Goal: Check status: Check status

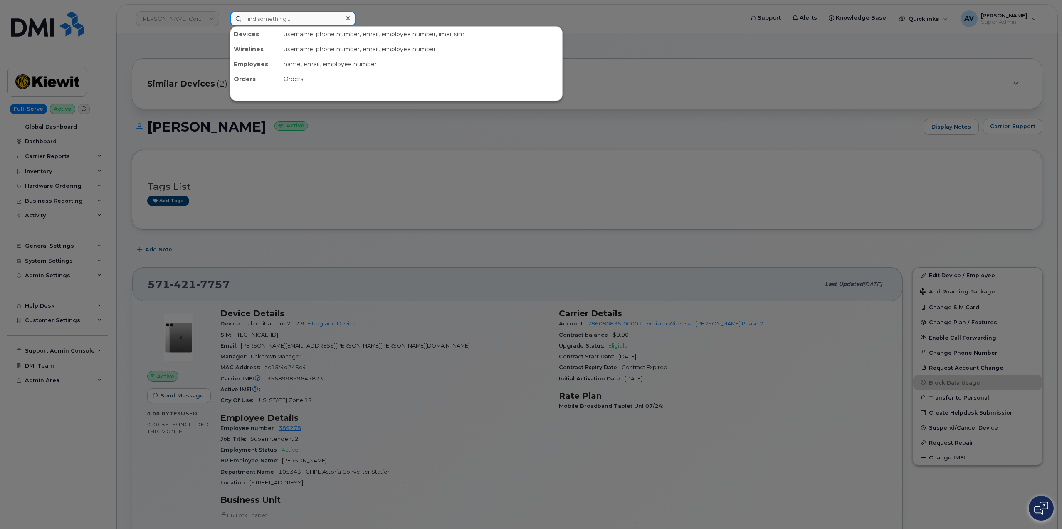
click at [296, 18] on input at bounding box center [293, 18] width 126 height 15
paste input "[PERSON_NAME]"
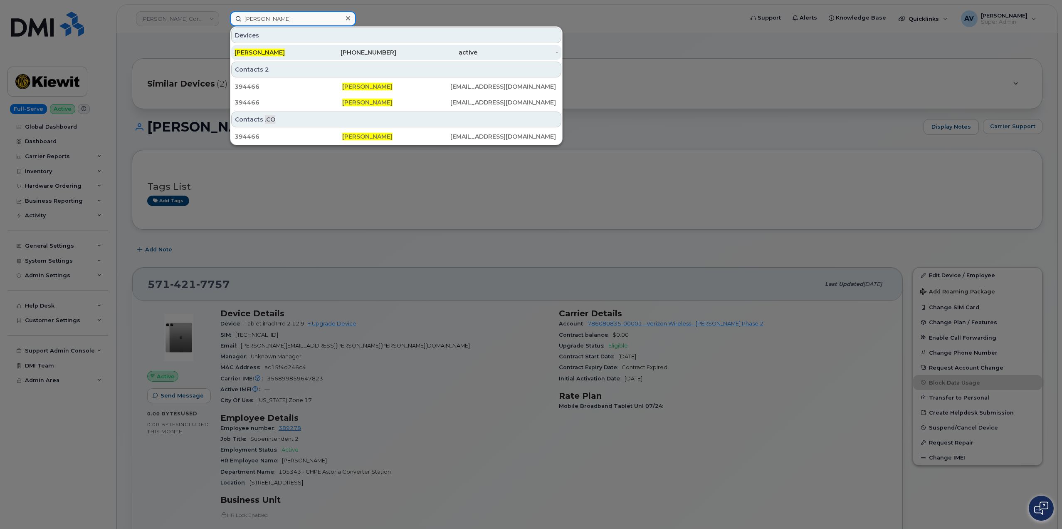
type input "[PERSON_NAME]"
click at [316, 51] on div "206-379-2084" at bounding box center [356, 52] width 81 height 8
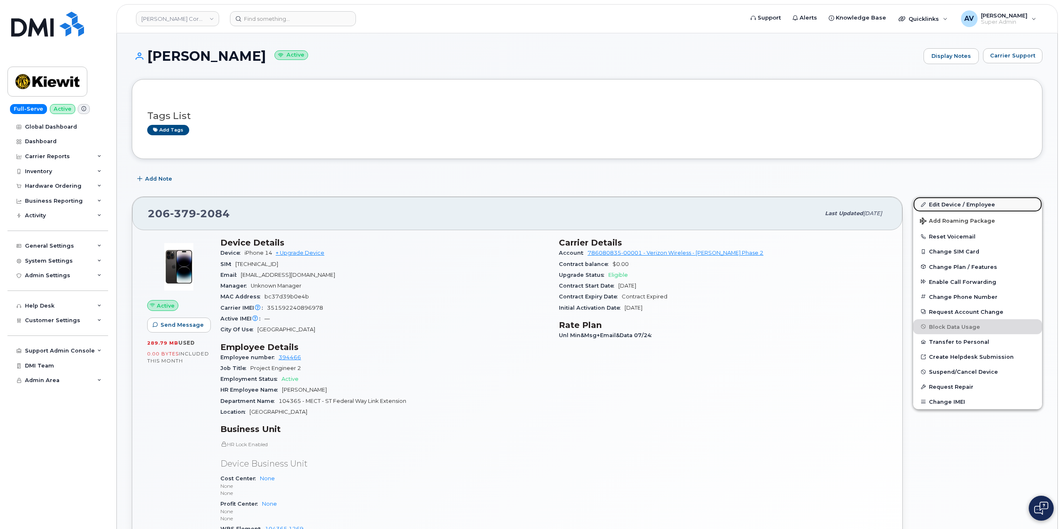
click at [939, 205] on link "Edit Device / Employee" at bounding box center [977, 204] width 129 height 15
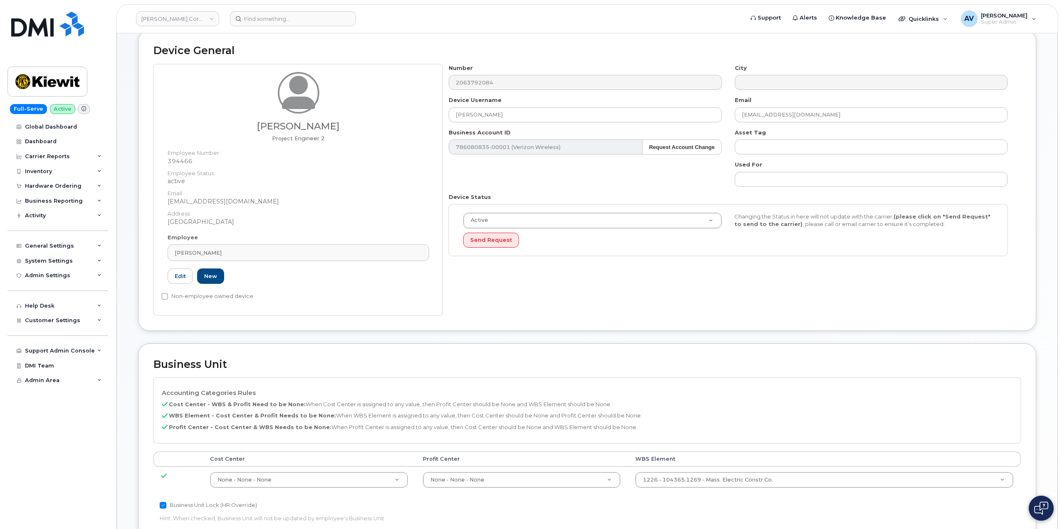
scroll to position [208, 0]
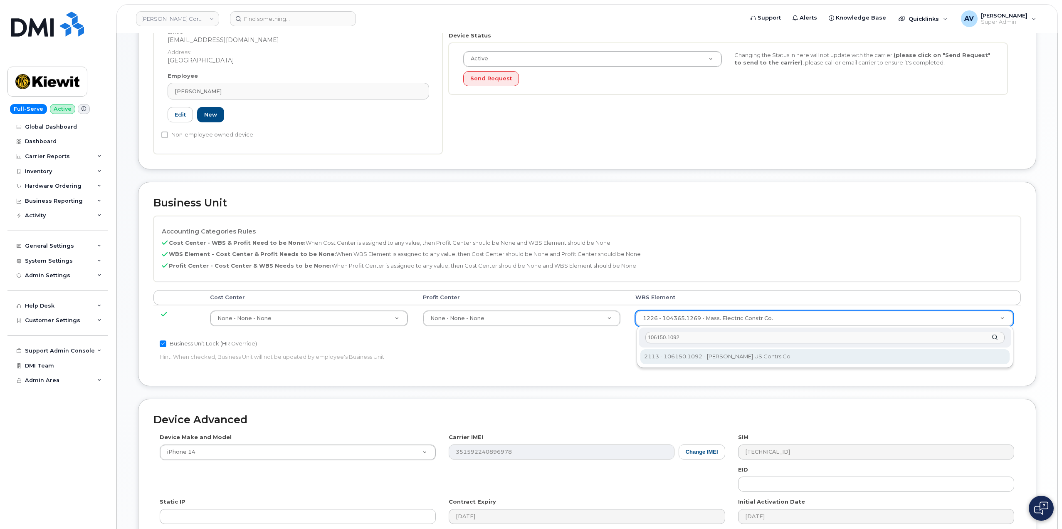
type input "106150.1092"
type input "33430202"
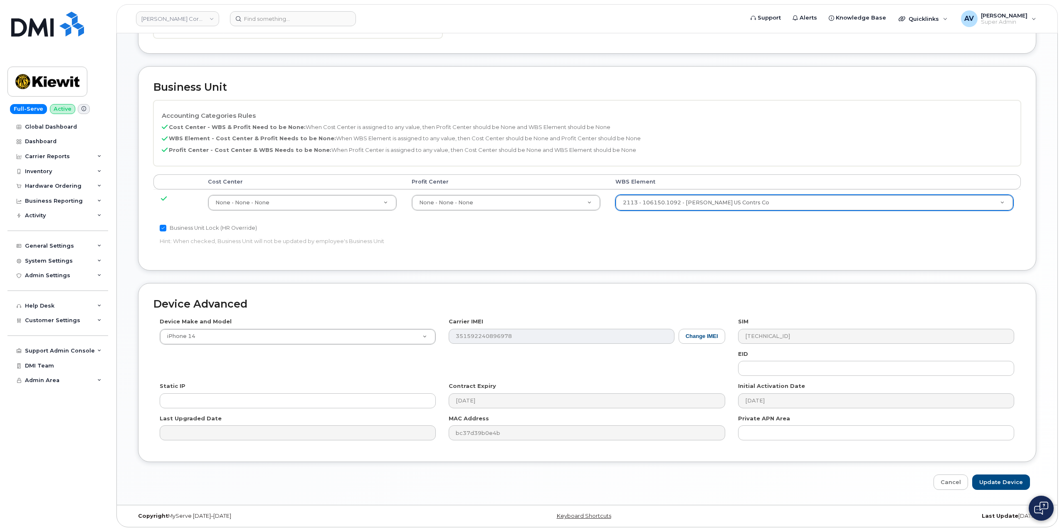
scroll to position [326, 0]
click at [991, 477] on input "Update Device" at bounding box center [1001, 479] width 58 height 15
type input "Saving..."
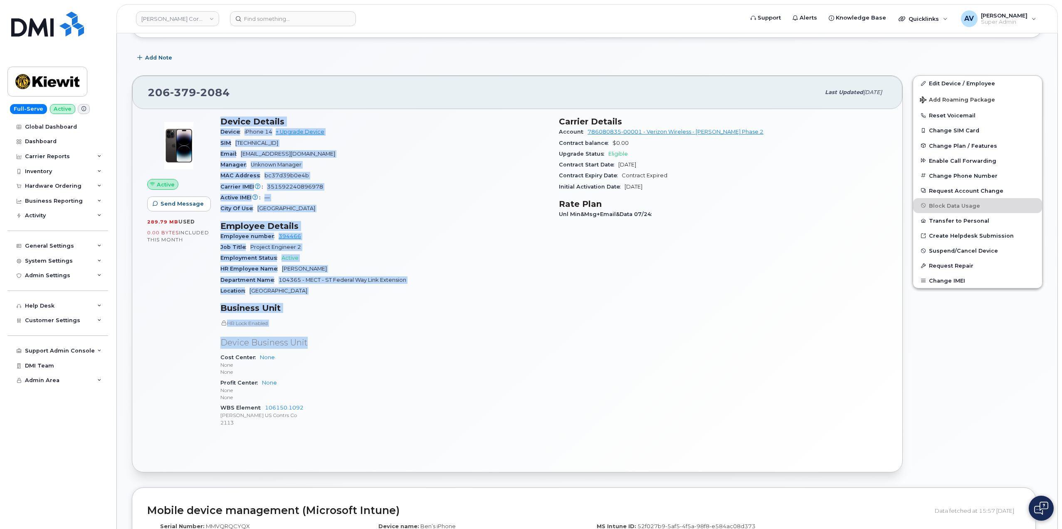
scroll to position [125, 0]
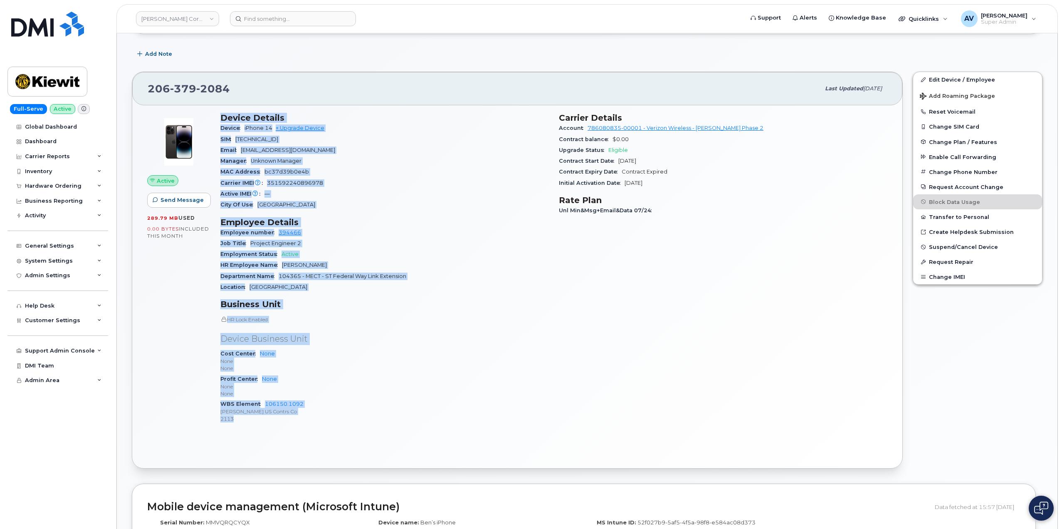
drag, startPoint x: 223, startPoint y: 240, endPoint x: 327, endPoint y: 416, distance: 205.2
click at [327, 416] on div "Device Details Device iPhone 14 + Upgrade Device SIM 89148000009438754444 Email…" at bounding box center [384, 271] width 338 height 327
copy div "Device Details Device iPhone 14 + Upgrade Device SIM 89148000009438754444 Email…"
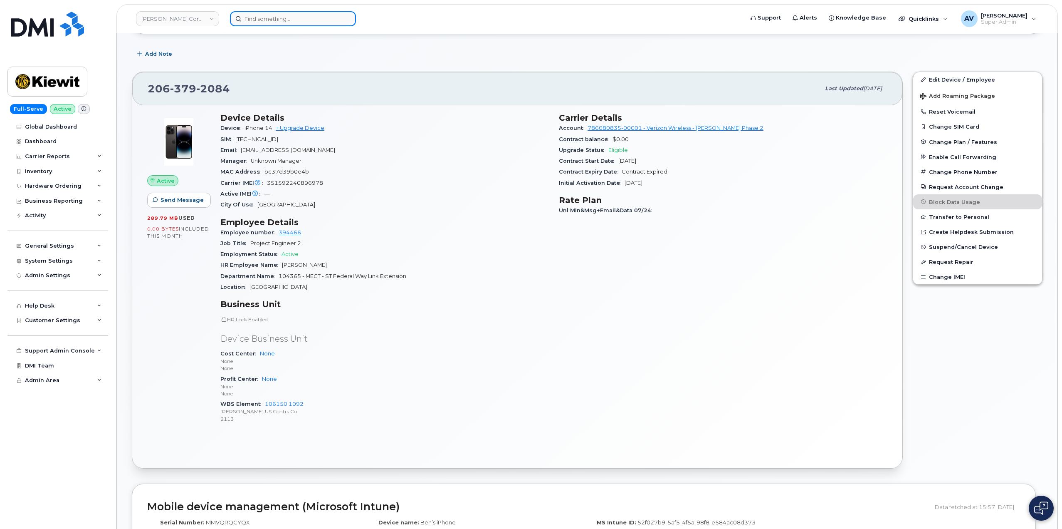
click at [270, 20] on input at bounding box center [293, 18] width 126 height 15
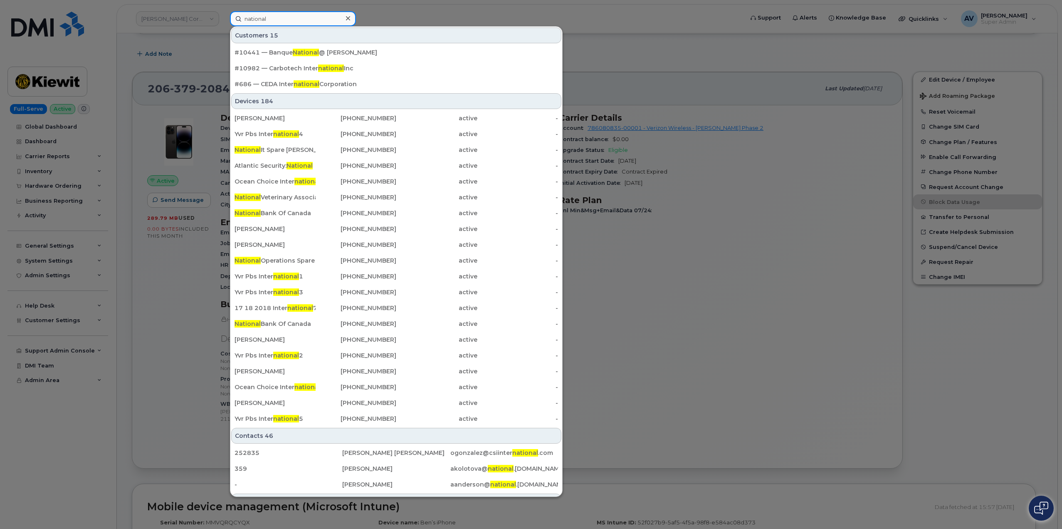
click at [297, 18] on input "national" at bounding box center [293, 18] width 126 height 15
drag, startPoint x: 297, startPoint y: 18, endPoint x: 231, endPoint y: 14, distance: 66.2
click at [231, 14] on input "national" at bounding box center [293, 18] width 126 height 15
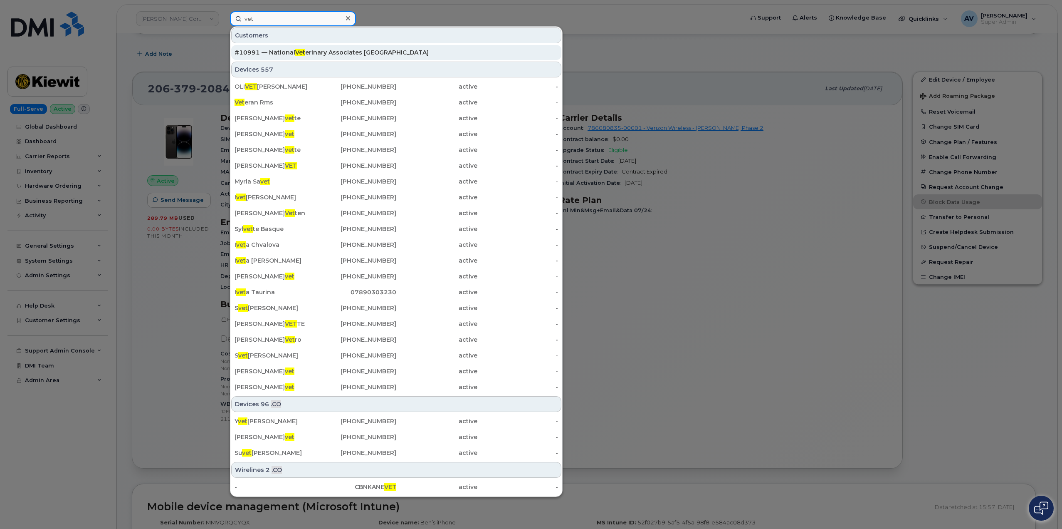
type input "vet"
click at [300, 54] on span "Vet" at bounding box center [300, 52] width 10 height 7
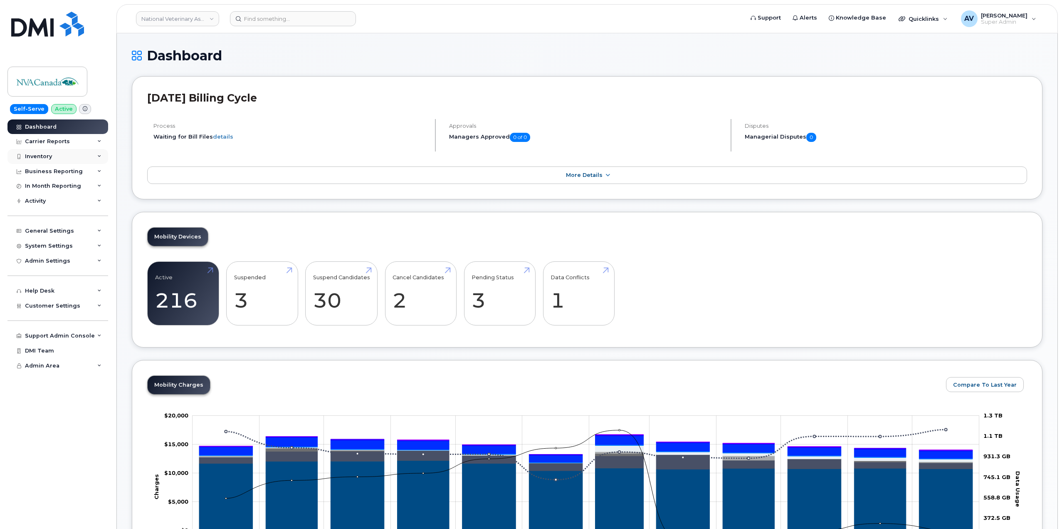
click at [55, 160] on div "Inventory" at bounding box center [57, 156] width 101 height 15
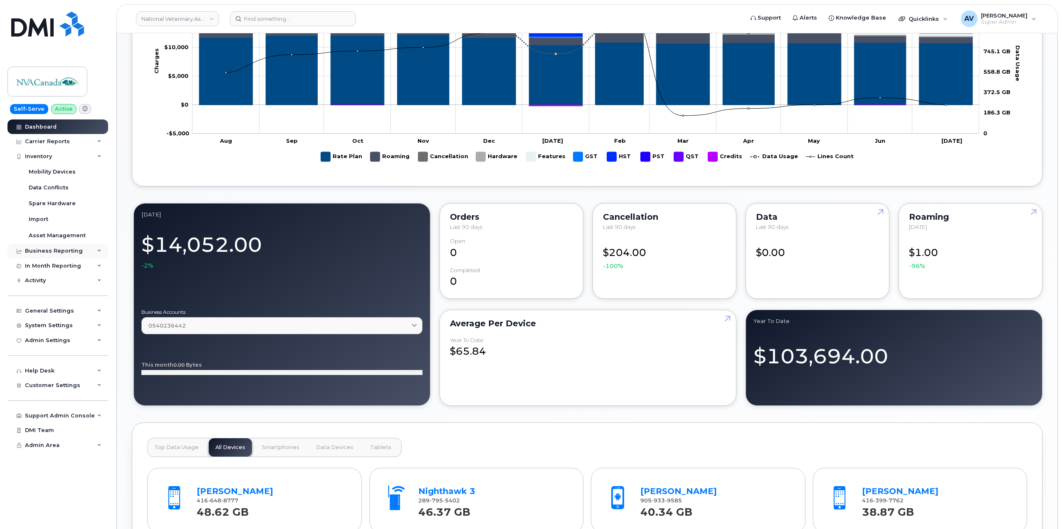
scroll to position [416, 0]
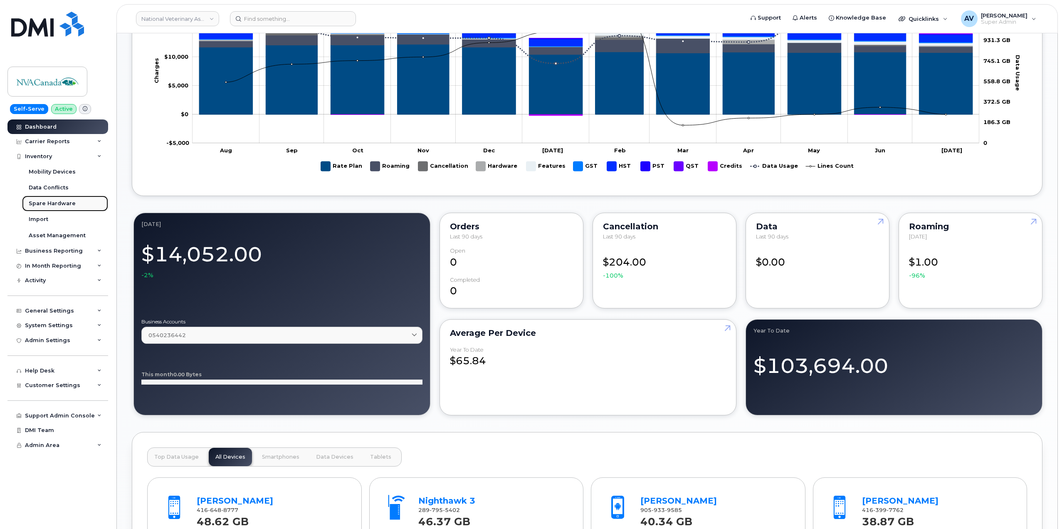
click at [57, 202] on div "Spare Hardware" at bounding box center [52, 203] width 47 height 7
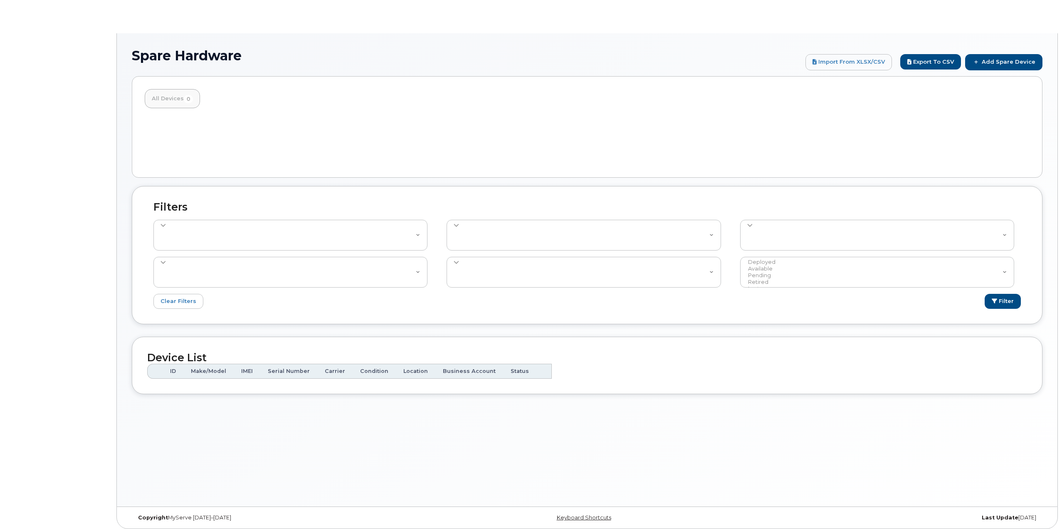
select select
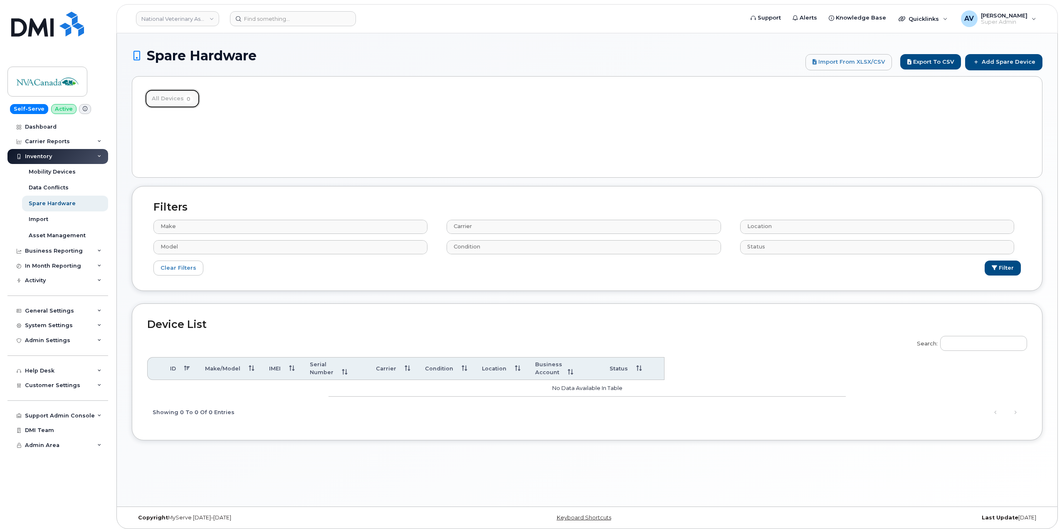
click at [176, 100] on link "All Devices 0" at bounding box center [172, 98] width 54 height 18
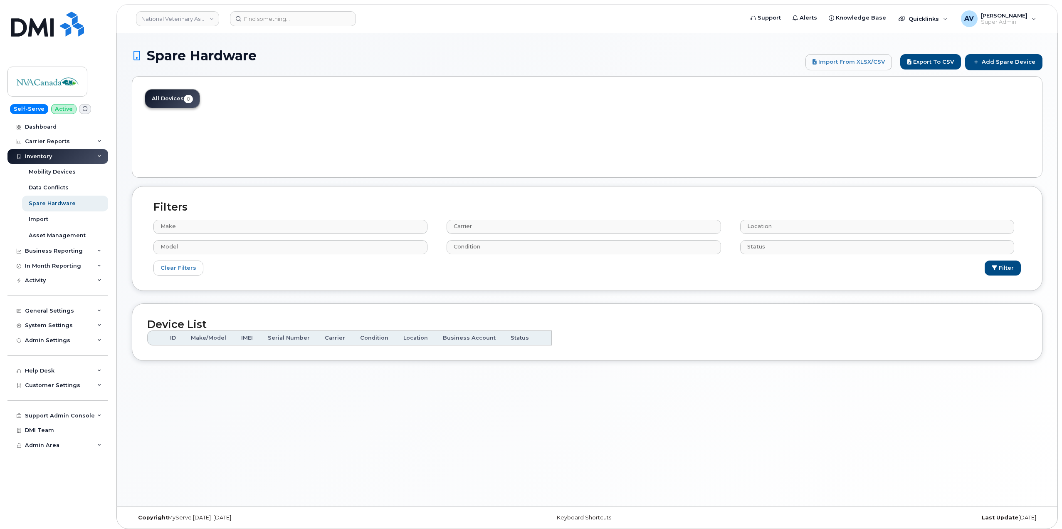
select select
click at [176, 100] on link "All Devices 0" at bounding box center [172, 98] width 54 height 18
select select
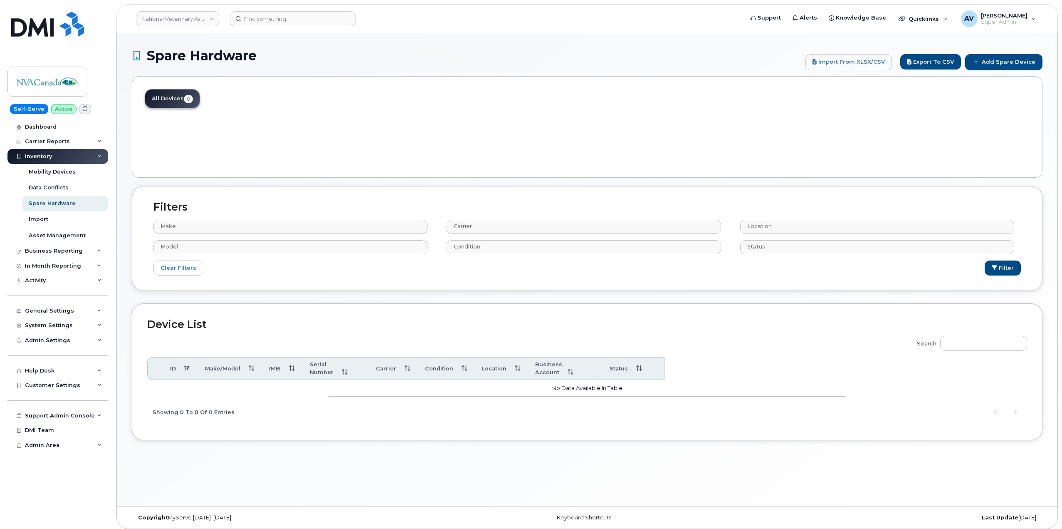
click at [98, 156] on icon at bounding box center [99, 156] width 4 height 4
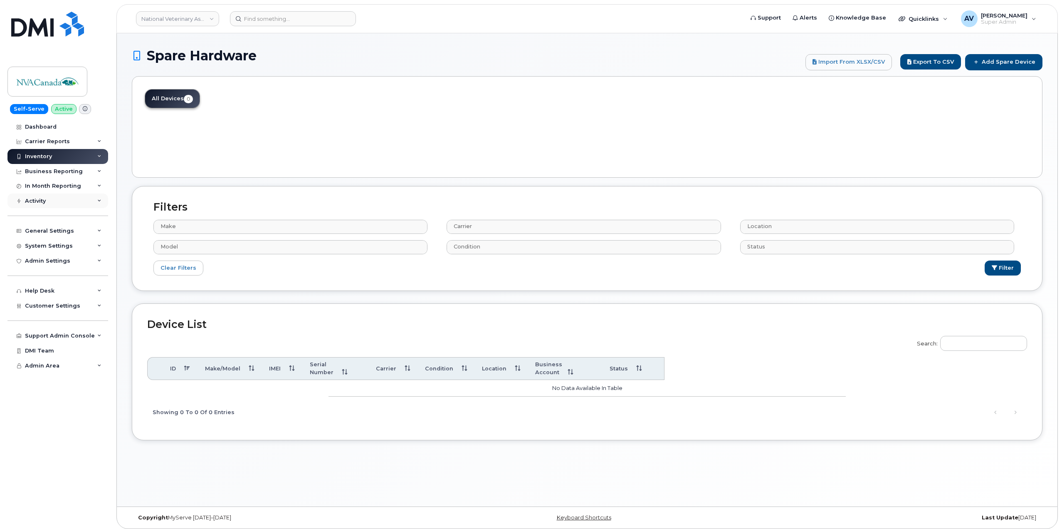
click at [96, 200] on div "Activity" at bounding box center [57, 200] width 101 height 15
click at [96, 233] on div "General Settings" at bounding box center [57, 230] width 101 height 15
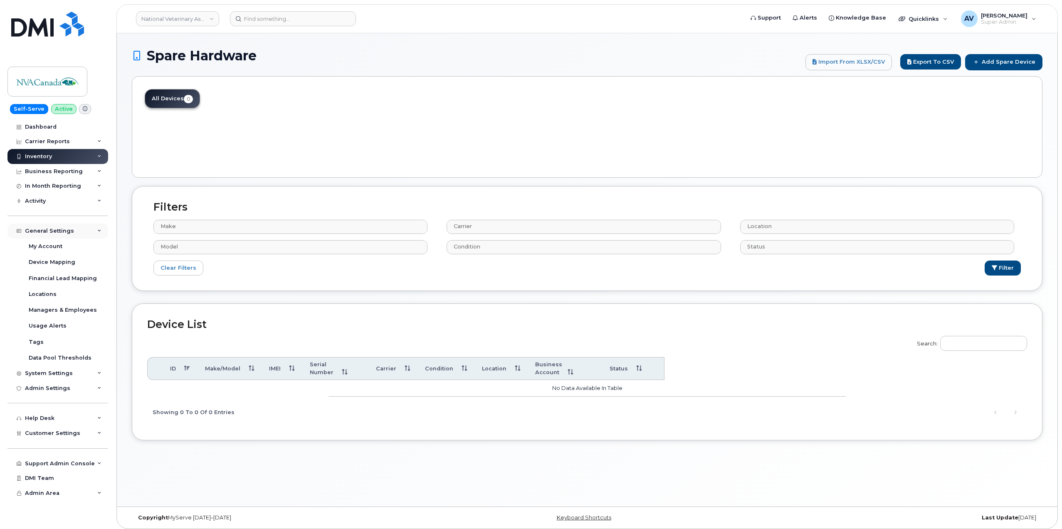
click at [97, 232] on div "General Settings" at bounding box center [57, 230] width 101 height 15
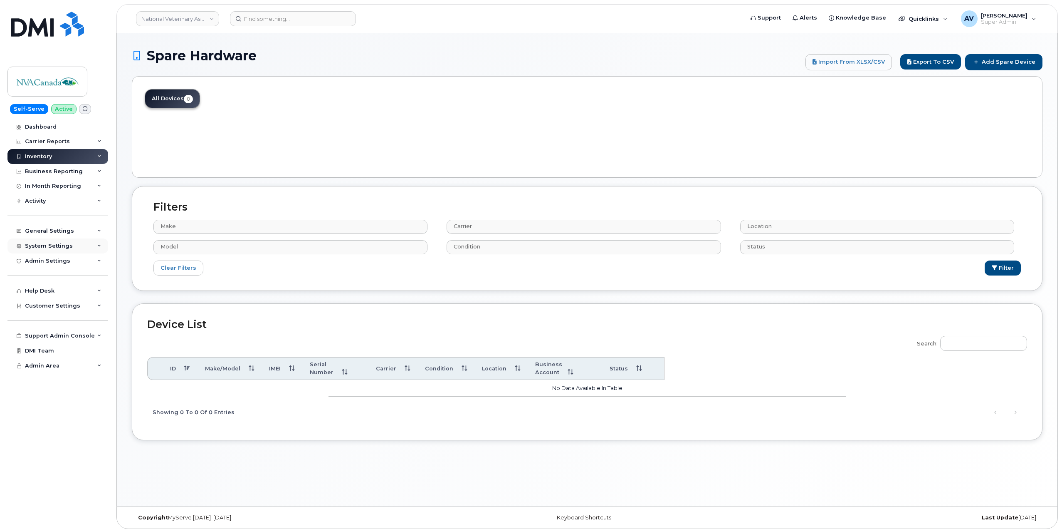
click at [102, 248] on div "System Settings" at bounding box center [57, 245] width 101 height 15
click at [101, 259] on div "Admin Settings" at bounding box center [57, 260] width 101 height 15
click at [301, 17] on input at bounding box center [293, 18] width 126 height 15
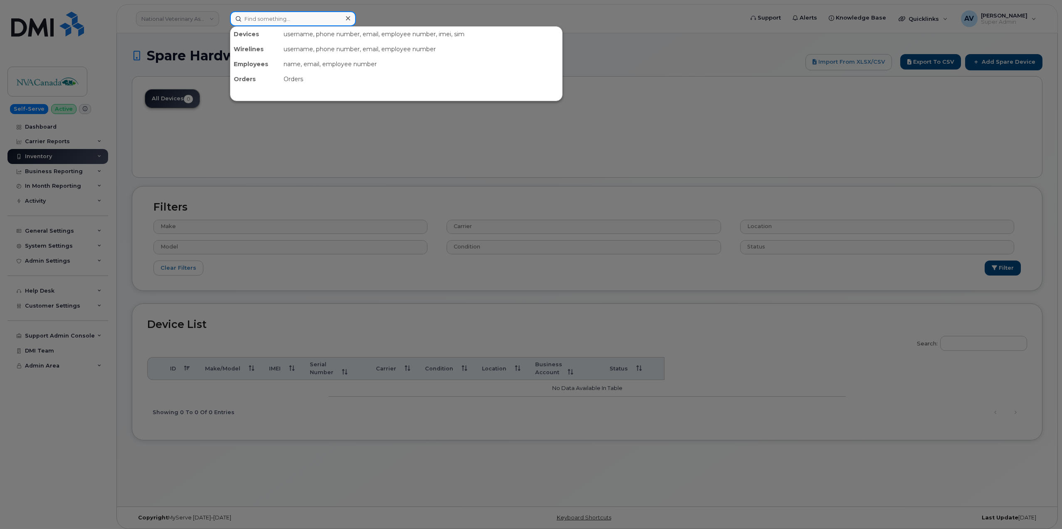
paste input "298936"
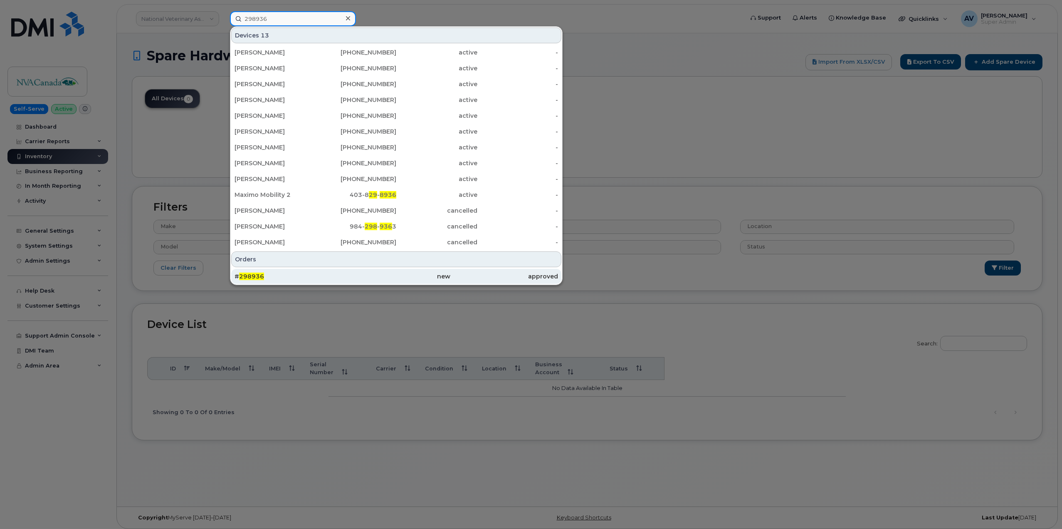
type input "298936"
click at [324, 275] on div "# 298936" at bounding box center [289, 276] width 108 height 8
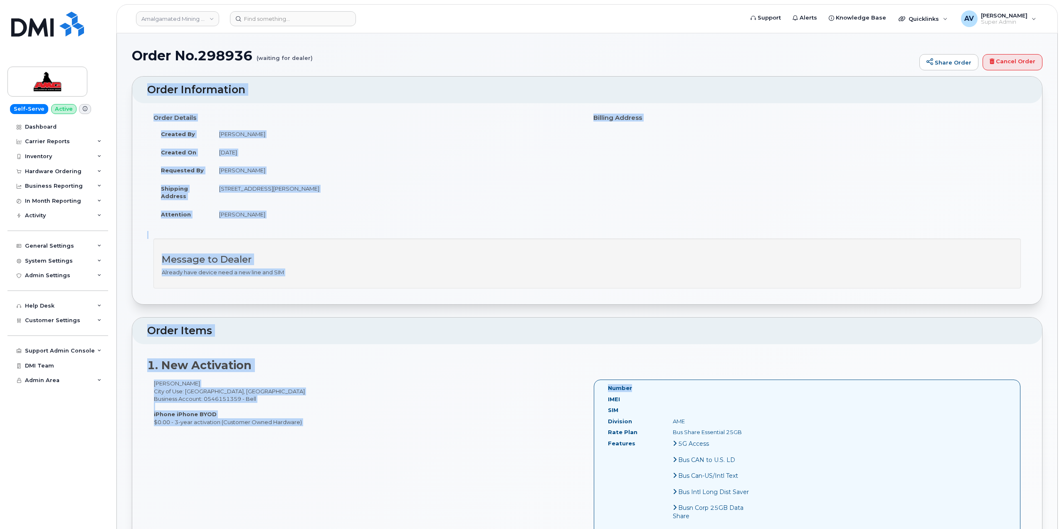
drag, startPoint x: 146, startPoint y: 89, endPoint x: 669, endPoint y: 371, distance: 594.1
copy div "Order Information Order Details Created By Meagan Carter Created On August 21, …"
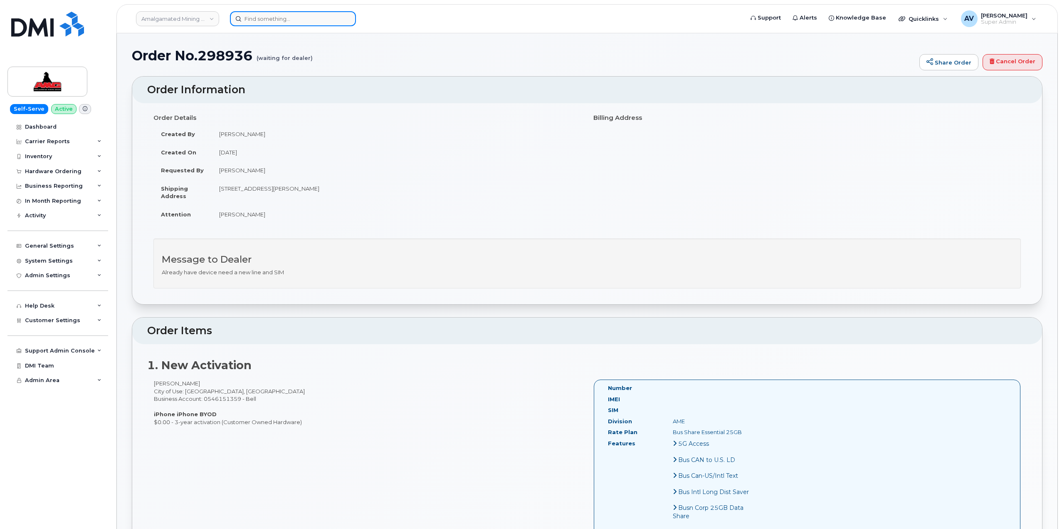
click at [306, 17] on input at bounding box center [293, 18] width 126 height 15
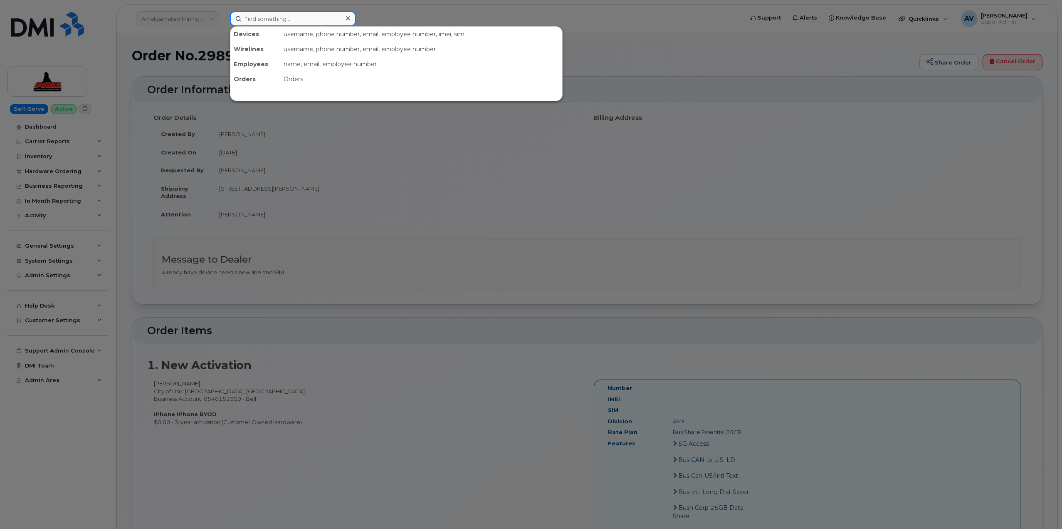
paste input "804-840-0503"
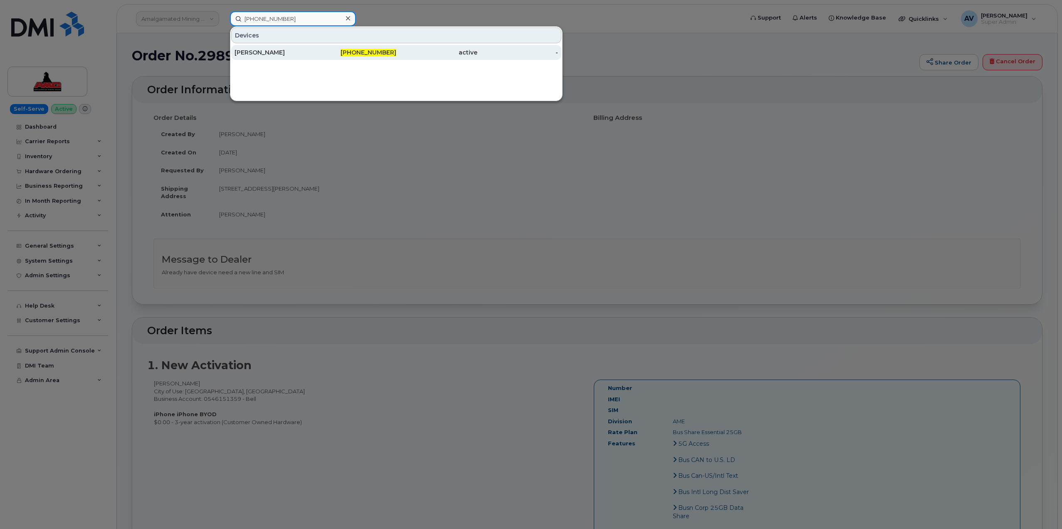
type input "804-840-0503"
click at [319, 53] on div "804-840-0503" at bounding box center [356, 52] width 81 height 8
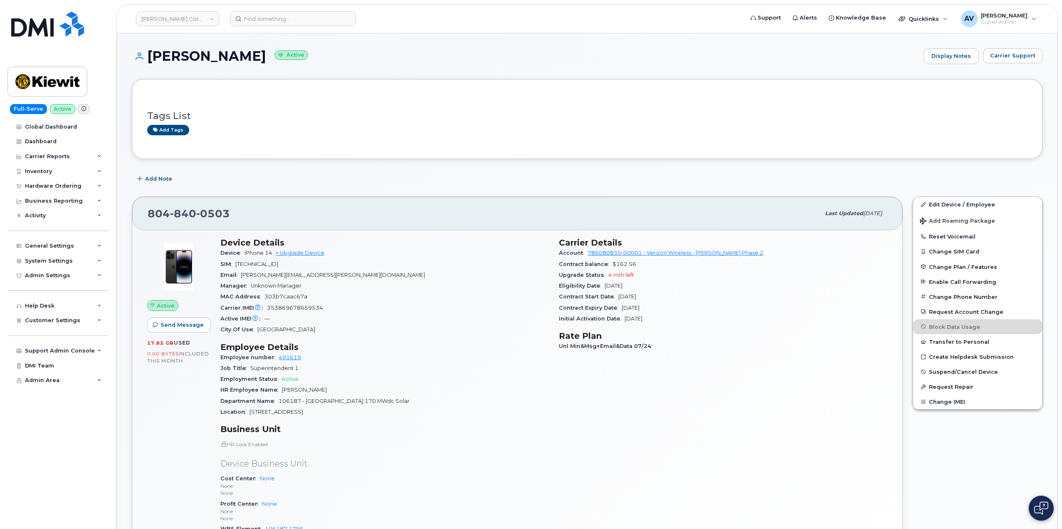
scroll to position [42, 0]
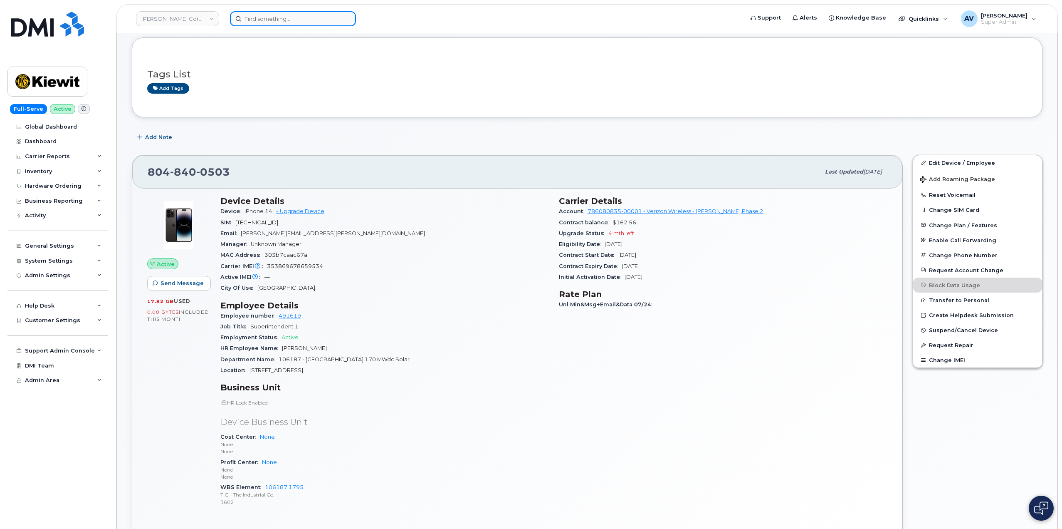
click at [283, 17] on input at bounding box center [293, 18] width 126 height 15
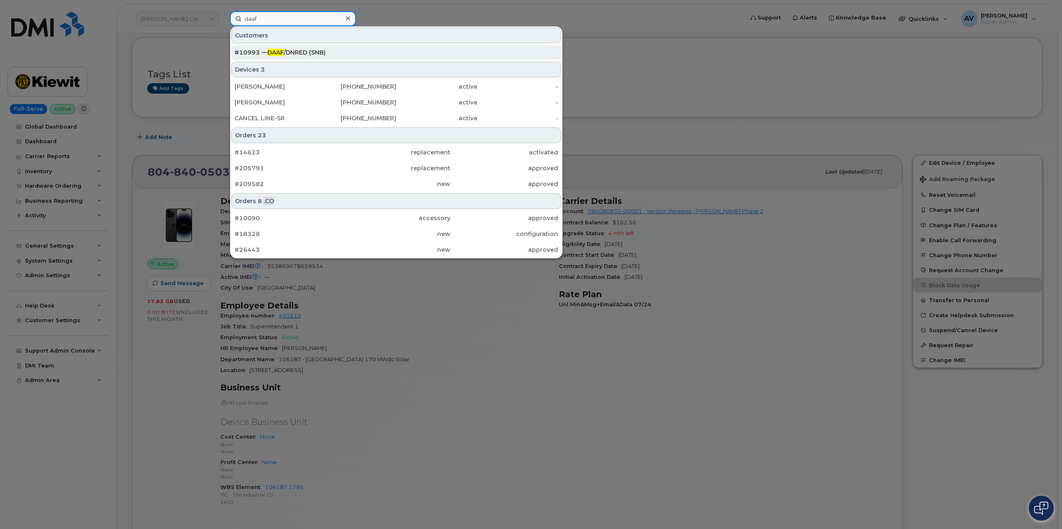
type input "daaf"
click at [300, 49] on div "#10993 — DAAF /DNRED (SNB)" at bounding box center [397, 52] width 324 height 8
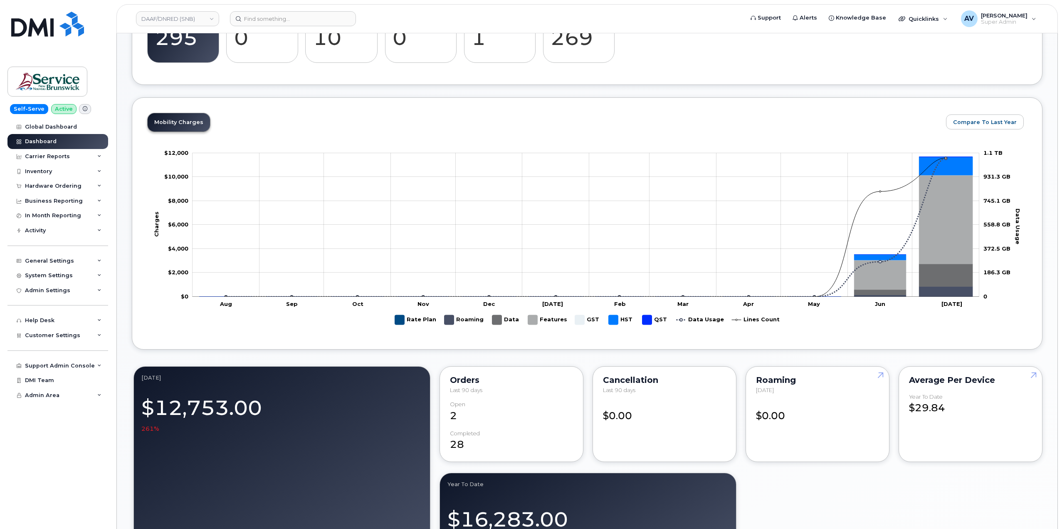
scroll to position [249, 0]
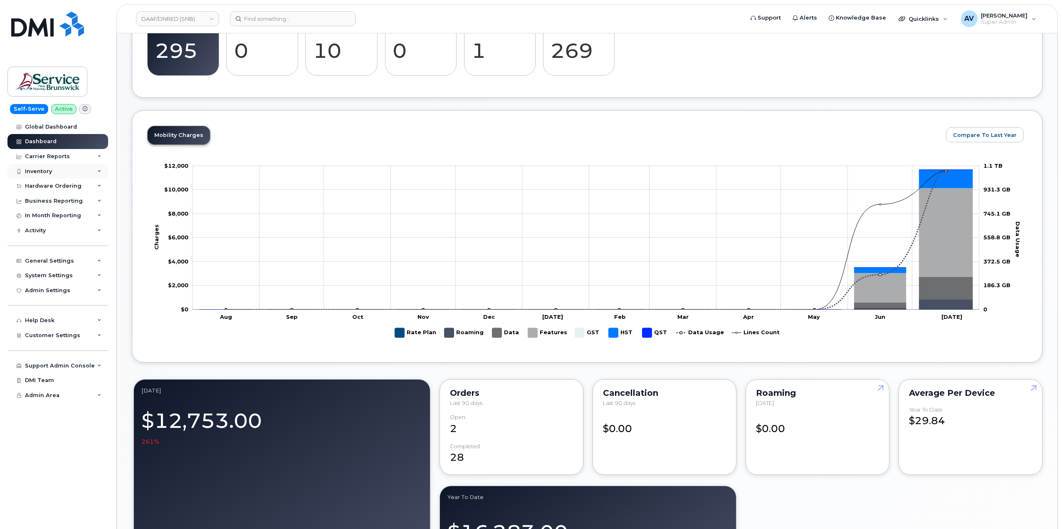
click at [64, 170] on div "Inventory" at bounding box center [57, 171] width 101 height 15
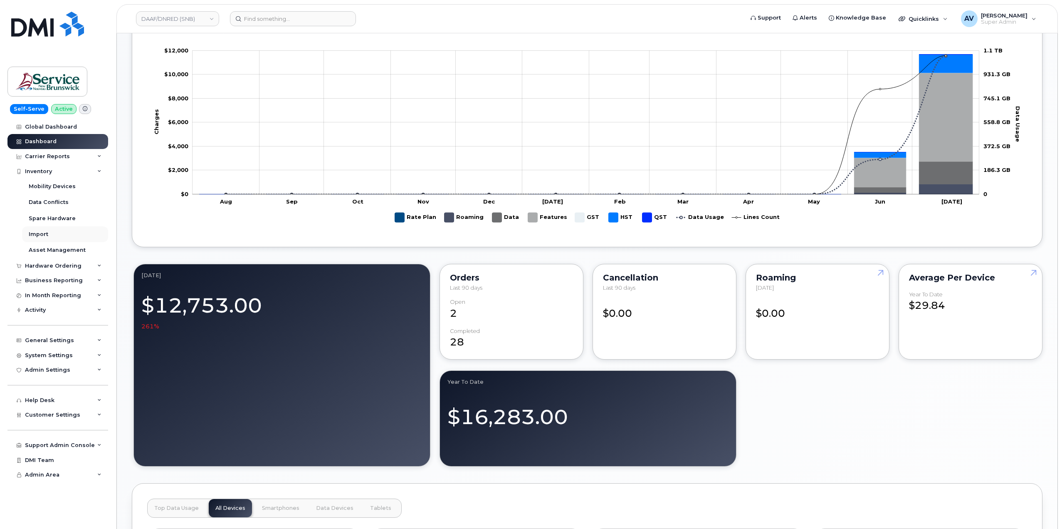
scroll to position [374, 0]
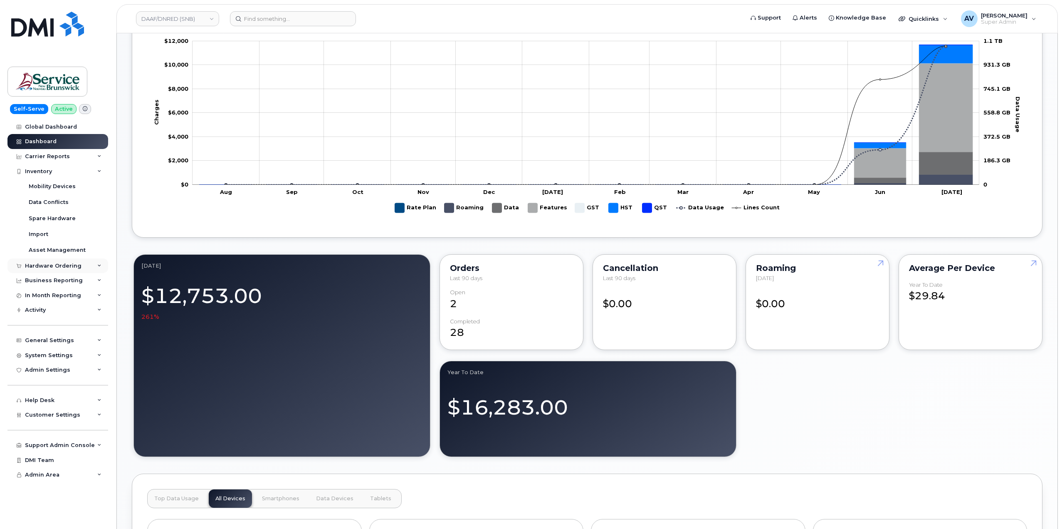
click at [72, 269] on div "Hardware Ordering" at bounding box center [57, 265] width 101 height 15
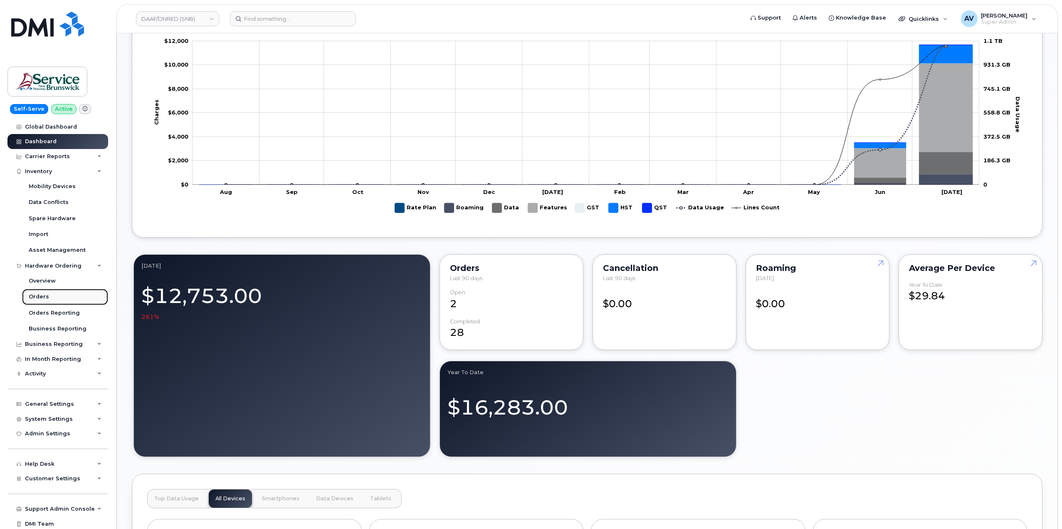
click at [67, 299] on link "Orders" at bounding box center [65, 297] width 86 height 16
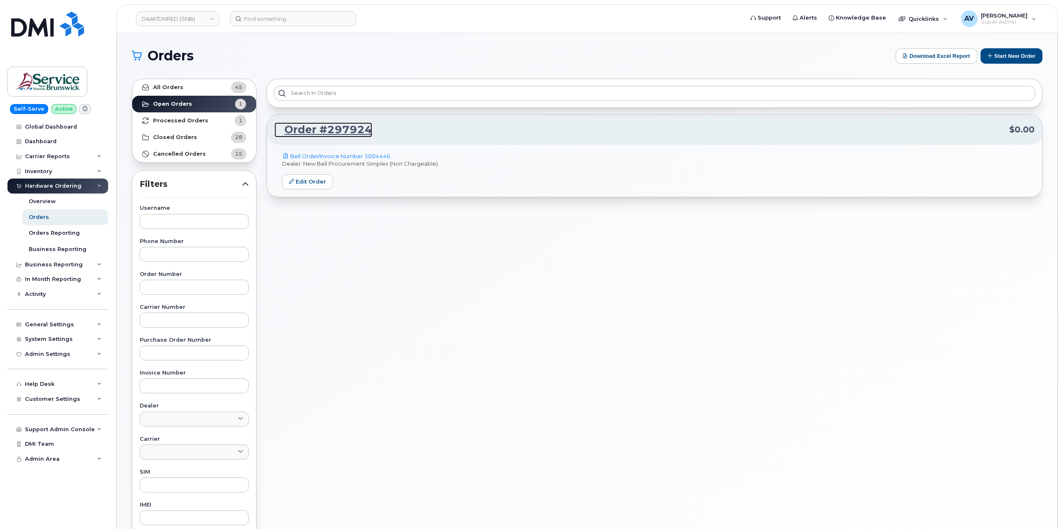
click at [326, 131] on link "Order #297924" at bounding box center [323, 129] width 98 height 15
